Goal: Obtain resource: Download file/media

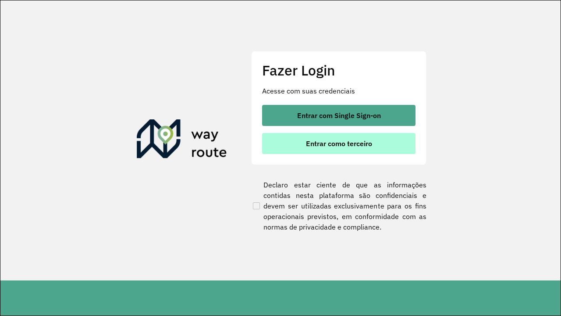
click at [339, 143] on span "Entrar como terceiro" at bounding box center [339, 143] width 66 height 7
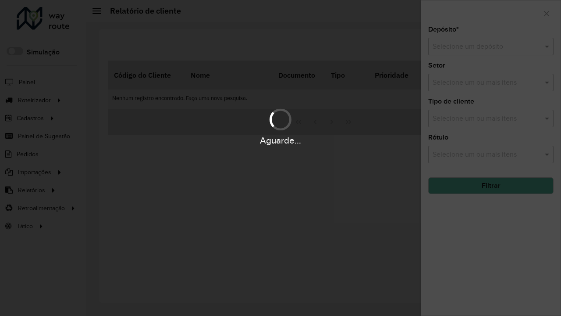
click at [482, 46] on input "text" at bounding box center [482, 47] width 99 height 11
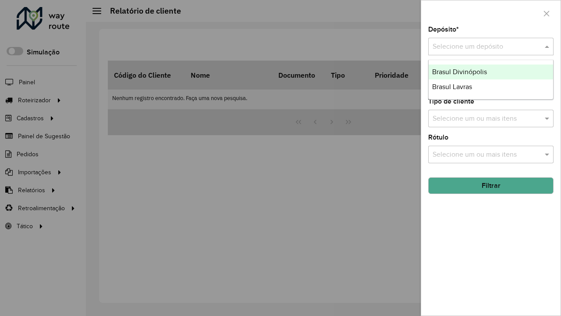
click at [491, 72] on div "Brasul Divinópolis" at bounding box center [491, 71] width 125 height 15
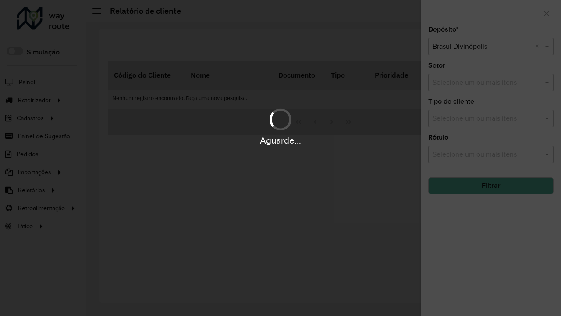
click at [491, 185] on button "Filtrar" at bounding box center [490, 185] width 125 height 17
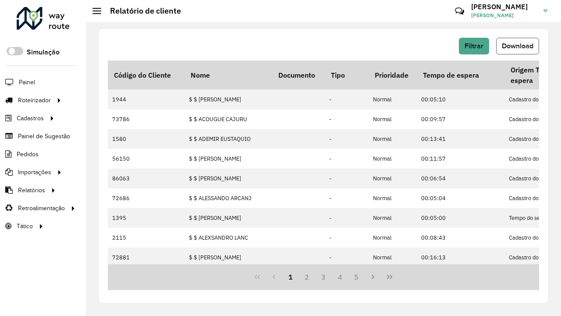
click at [518, 46] on span "Download" at bounding box center [518, 45] width 32 height 7
